Goal: Check status: Check status

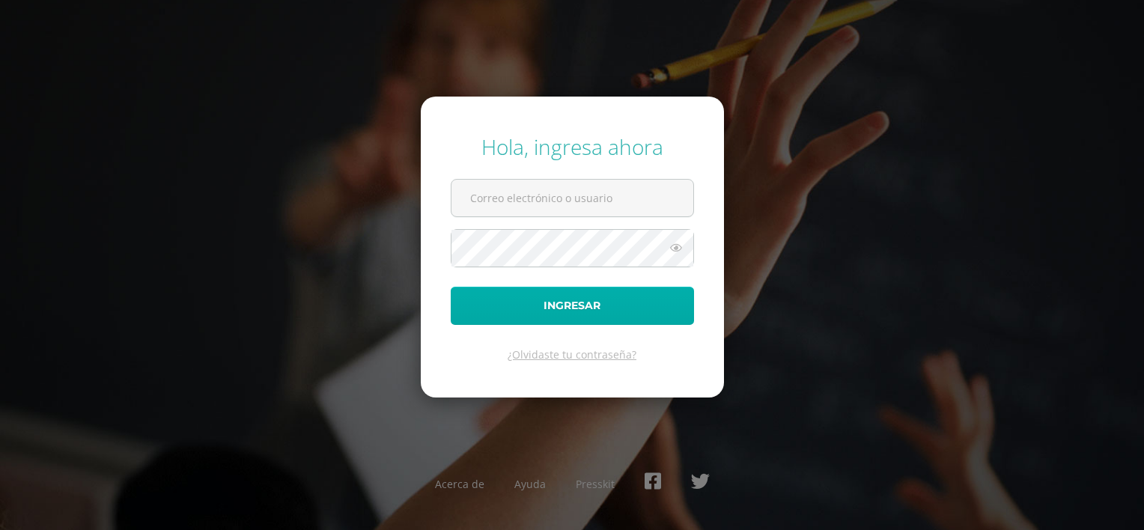
type input "20180198@fatima.edu.gt"
click at [551, 317] on button "Ingresar" at bounding box center [572, 306] width 243 height 38
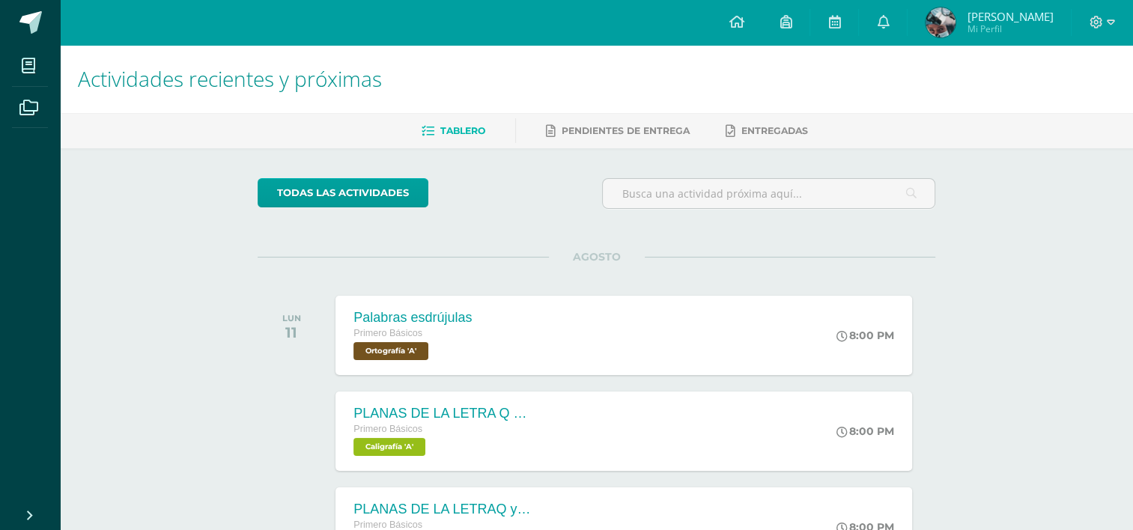
click at [936, 25] on img at bounding box center [941, 22] width 30 height 30
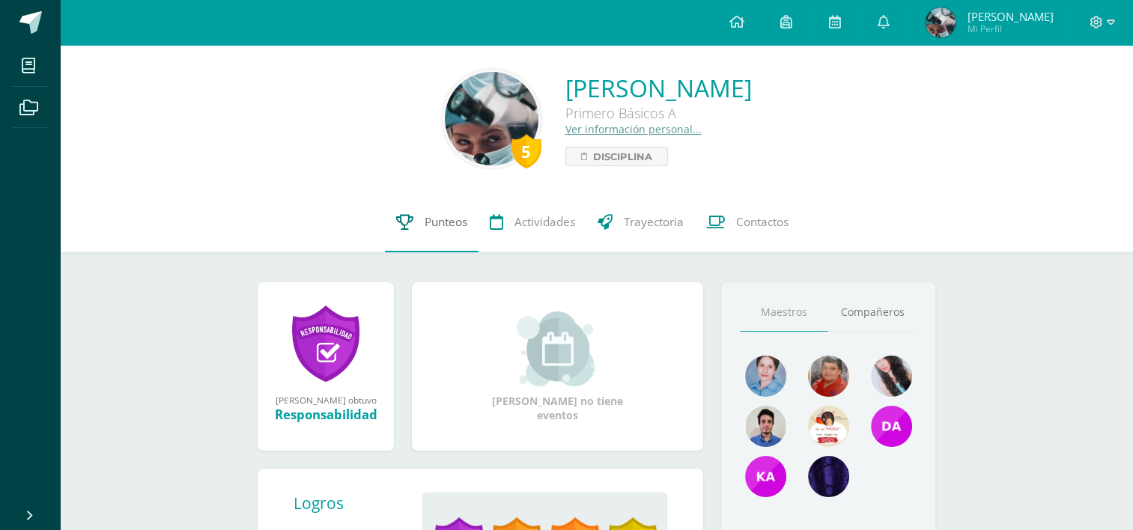
click at [428, 224] on span "Punteos" at bounding box center [446, 222] width 43 height 16
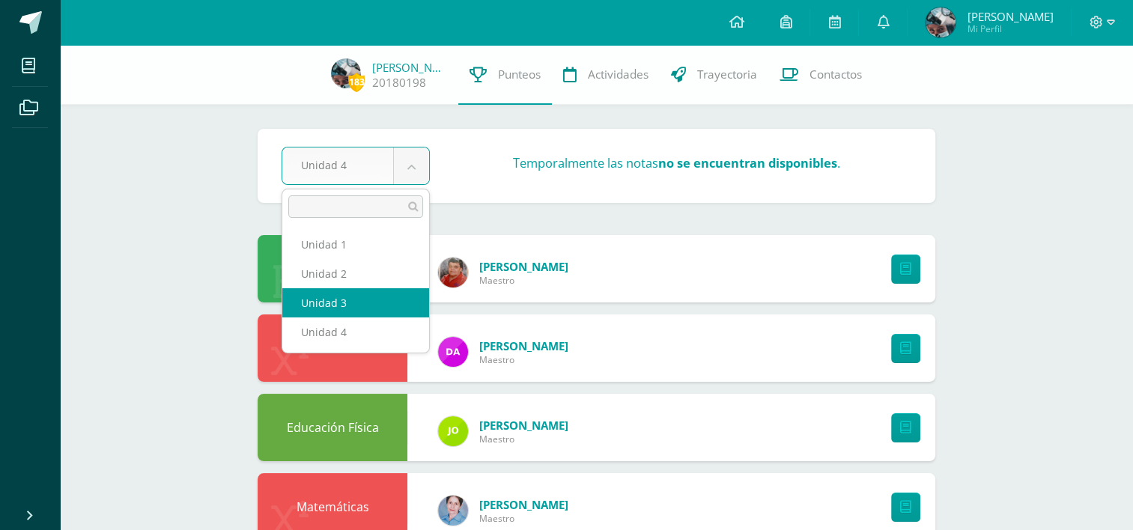
select select "Unidad 3"
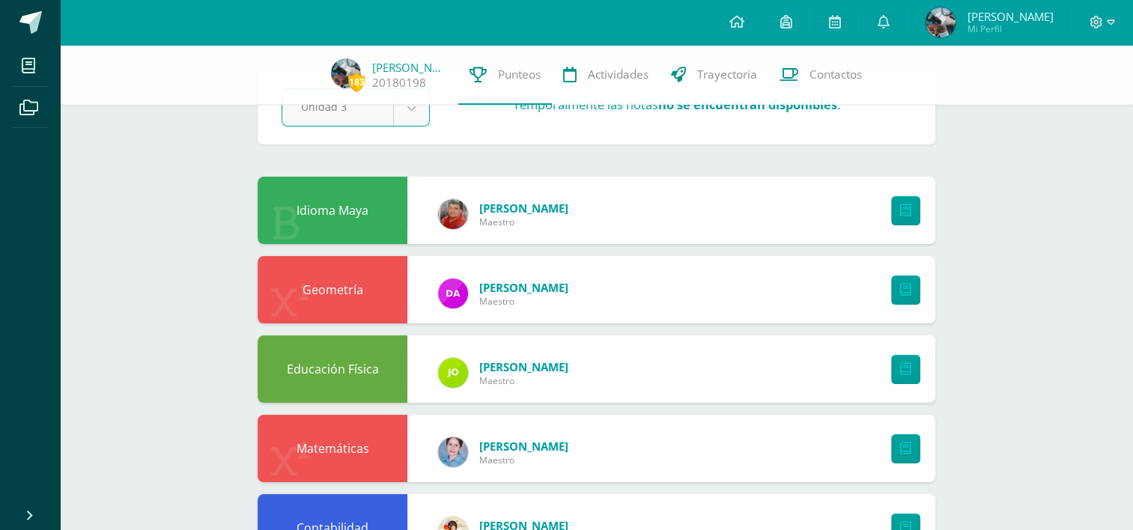
scroll to position [91, 0]
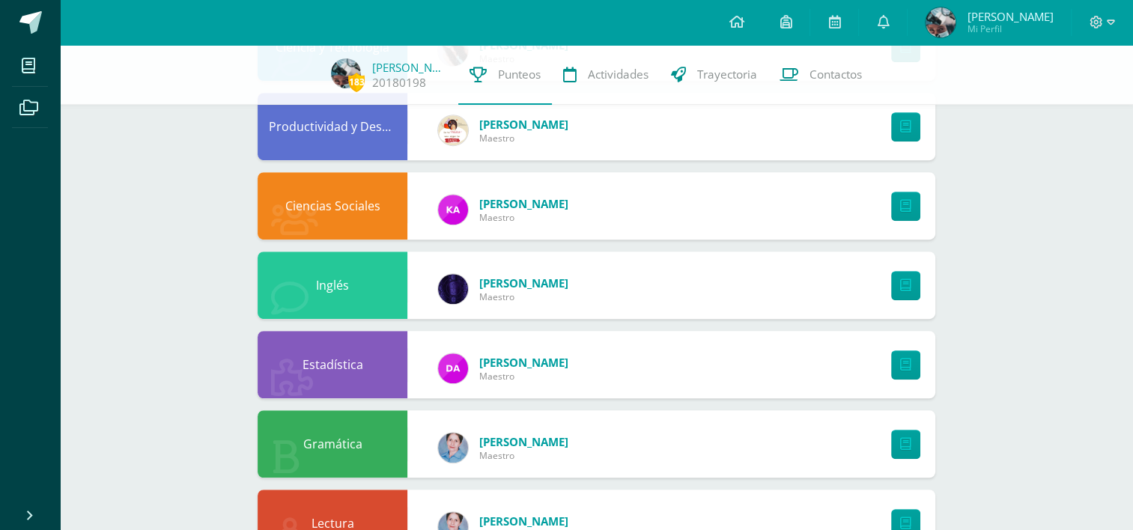
scroll to position [878, 0]
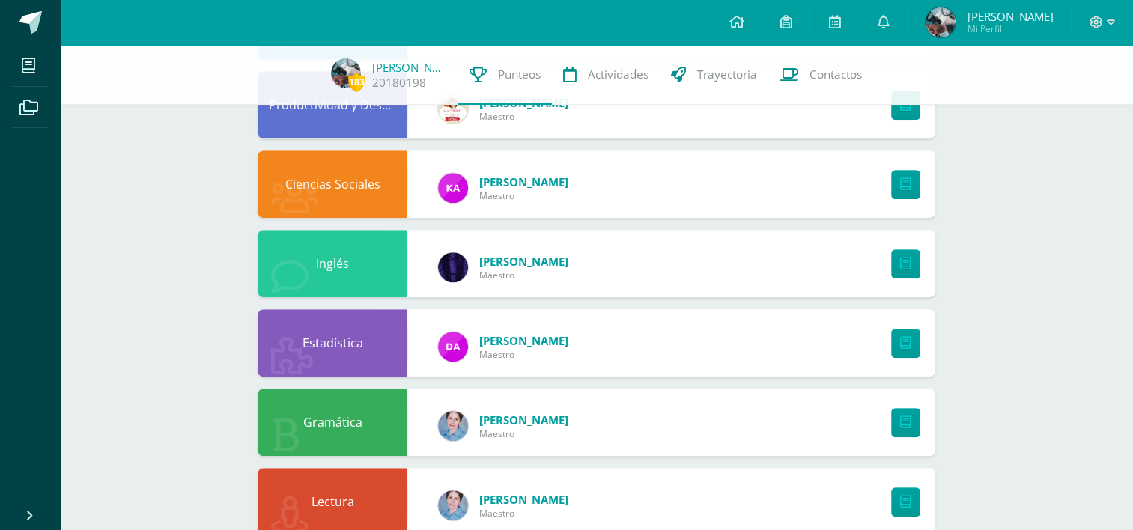
click at [923, 267] on div at bounding box center [902, 263] width 67 height 67
click at [910, 265] on icon at bounding box center [905, 264] width 11 height 13
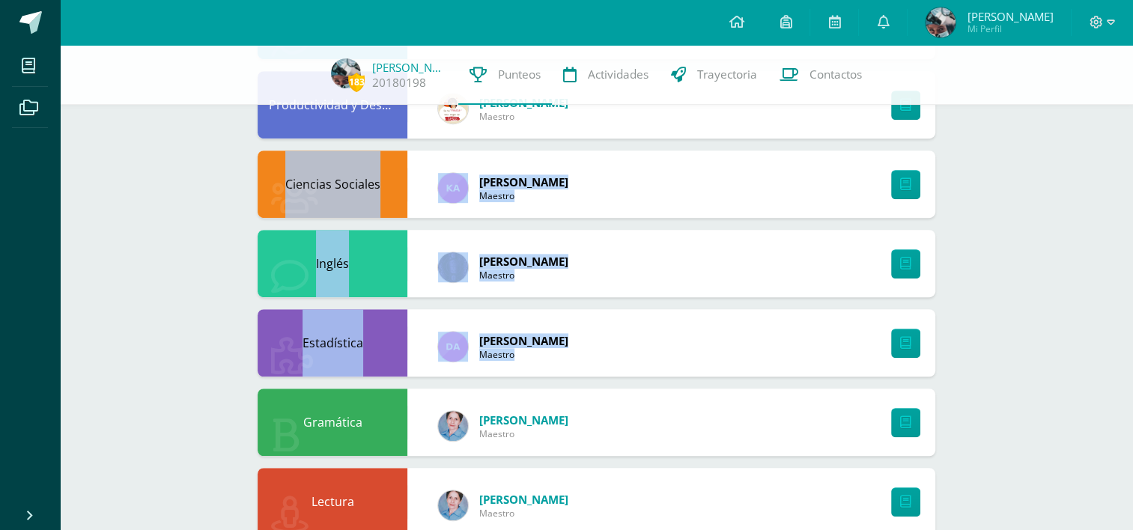
drag, startPoint x: 1132, startPoint y: 303, endPoint x: 1120, endPoint y: 104, distance: 199.5
drag, startPoint x: 1120, startPoint y: 104, endPoint x: 1117, endPoint y: 278, distance: 173.7
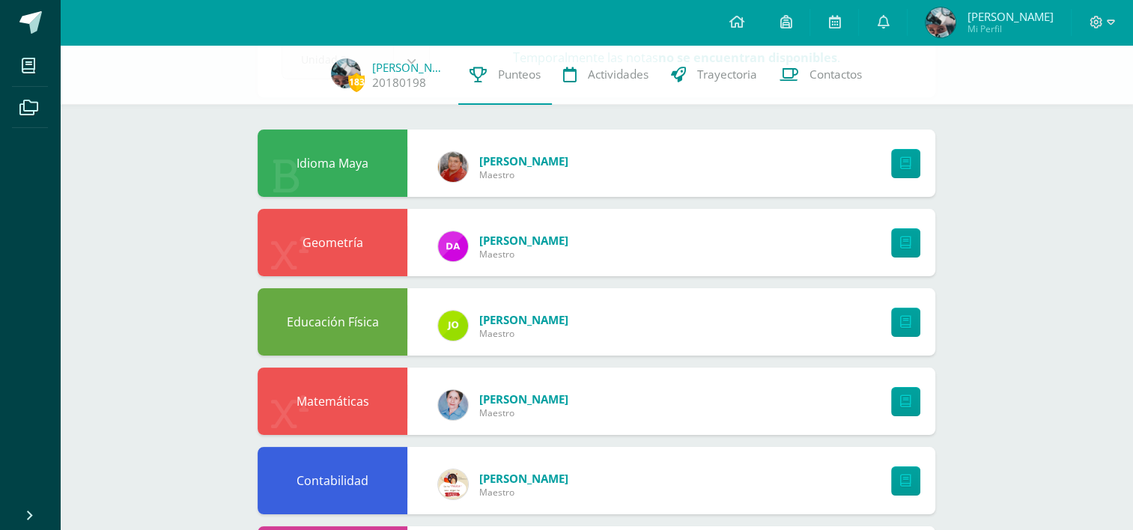
scroll to position [71, 0]
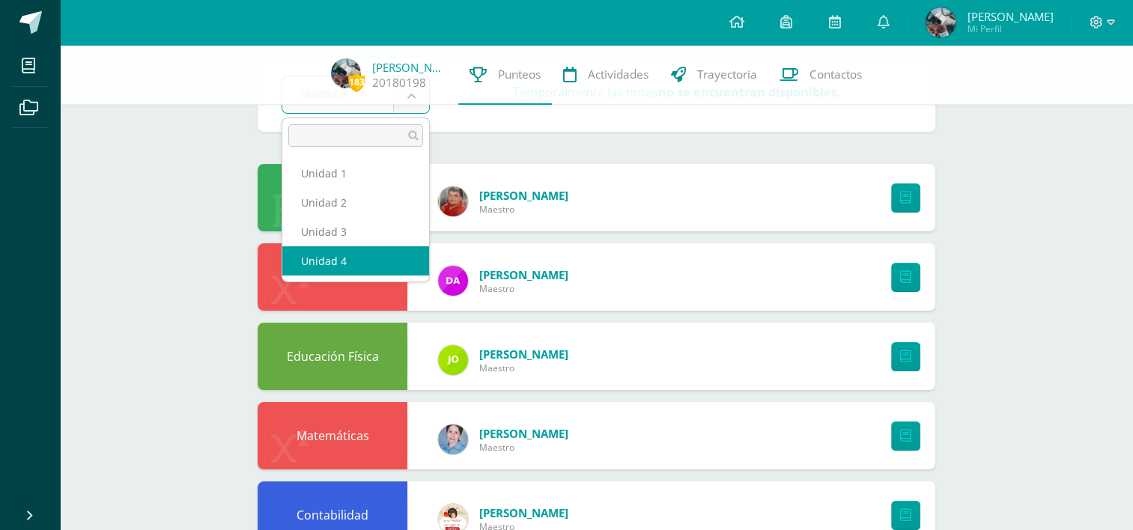
select select "Unidad 4"
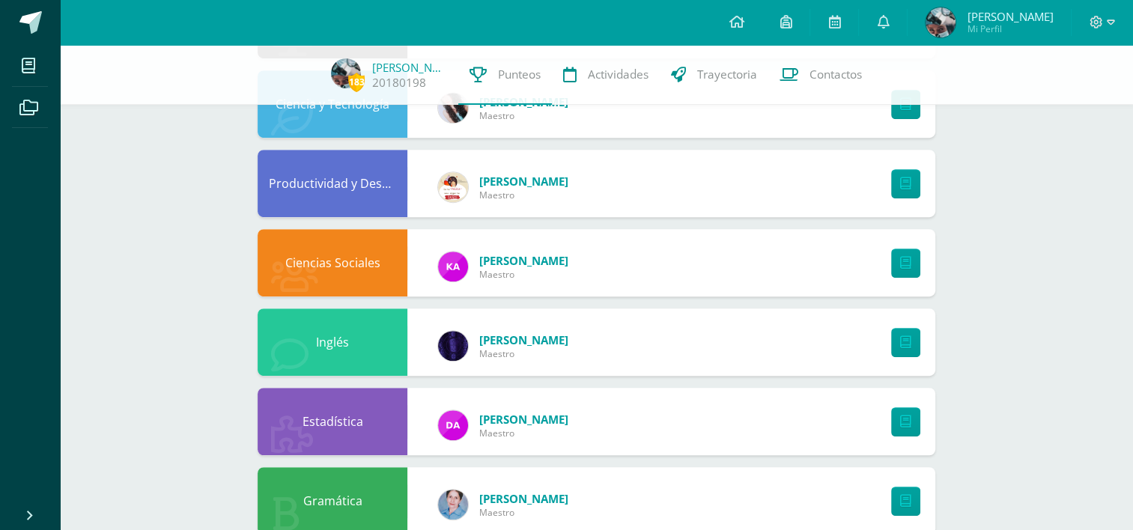
scroll to position [806, 0]
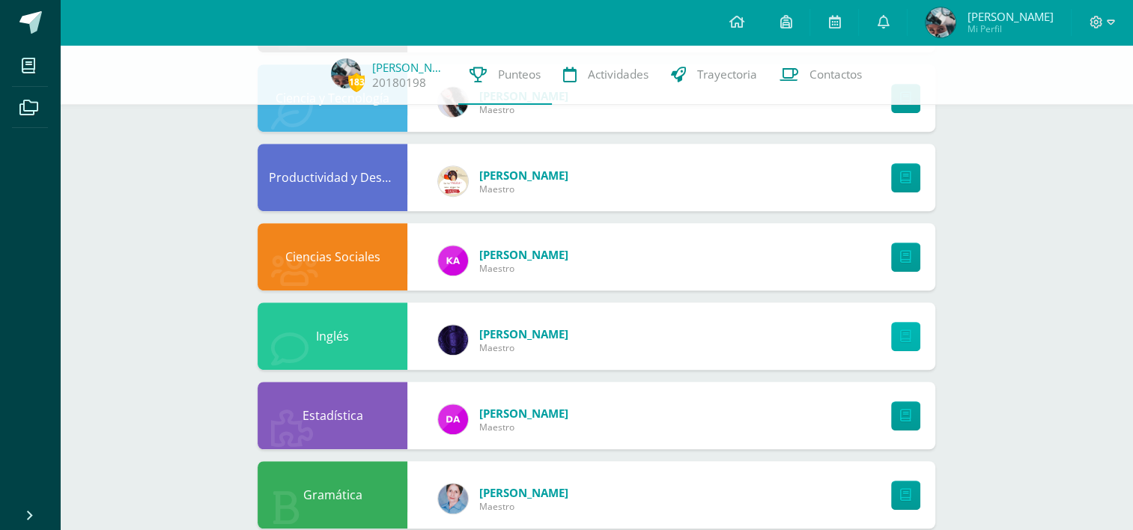
click at [908, 330] on icon at bounding box center [905, 336] width 11 height 13
